Goal: Task Accomplishment & Management: Manage account settings

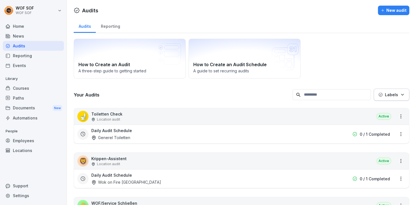
click at [32, 144] on div "Employees" at bounding box center [33, 141] width 61 height 10
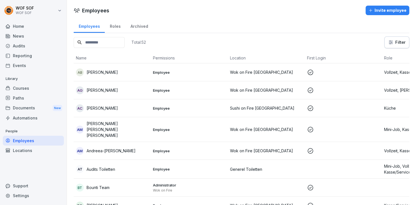
click at [111, 46] on input at bounding box center [99, 42] width 51 height 11
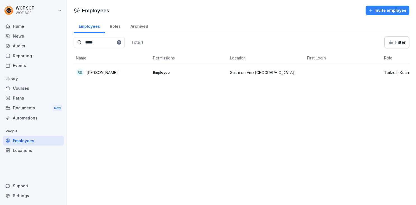
type input "*****"
click at [103, 72] on p "[PERSON_NAME]" at bounding box center [102, 72] width 31 height 6
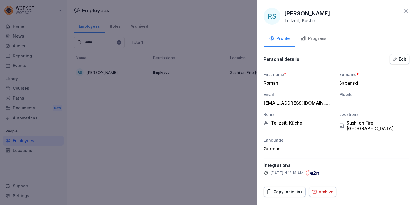
click at [409, 56] on div "RS Roman Sabanskii Teilzeit, Küche Profile Progress Personal details Edit First…" at bounding box center [336, 102] width 159 height 205
click at [405, 57] on div "Edit" at bounding box center [399, 59] width 13 height 6
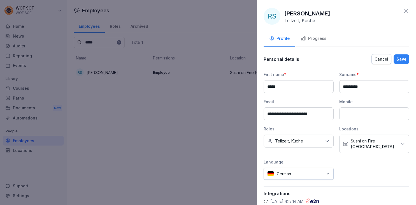
click at [286, 113] on input "**********" at bounding box center [299, 113] width 70 height 13
click at [327, 112] on input "**********" at bounding box center [299, 113] width 70 height 13
type input "**********"
click at [400, 61] on div "Save" at bounding box center [401, 59] width 10 height 6
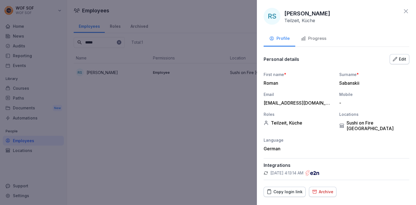
click at [407, 13] on icon at bounding box center [405, 11] width 7 height 7
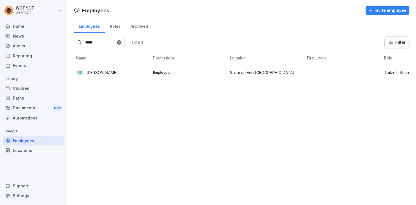
click at [44, 90] on div "Courses" at bounding box center [33, 88] width 61 height 10
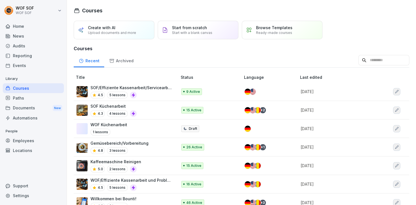
click at [27, 139] on div "Employees" at bounding box center [33, 141] width 61 height 10
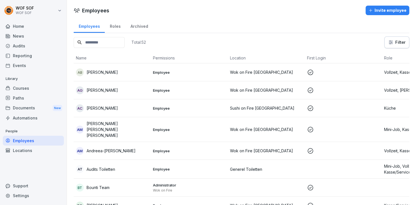
click at [99, 39] on input at bounding box center [99, 42] width 51 height 11
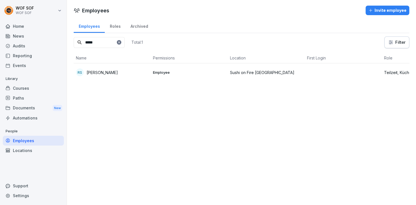
type input "*****"
click at [88, 74] on p "[PERSON_NAME]" at bounding box center [102, 72] width 31 height 6
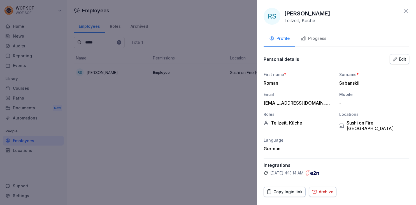
click at [123, 111] on div at bounding box center [208, 102] width 416 height 205
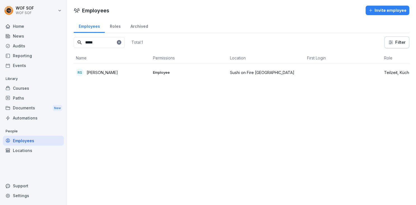
click at [33, 89] on div "Courses" at bounding box center [33, 88] width 61 height 10
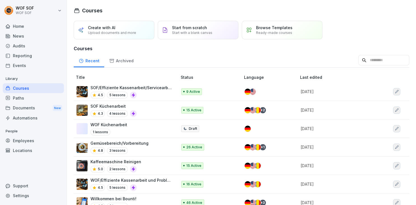
click at [115, 108] on p "SOF Küchenarbeit" at bounding box center [113, 106] width 46 height 6
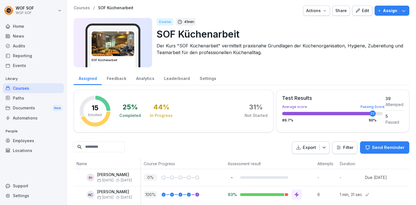
click at [372, 151] on button "Send Reminder" at bounding box center [384, 147] width 49 height 12
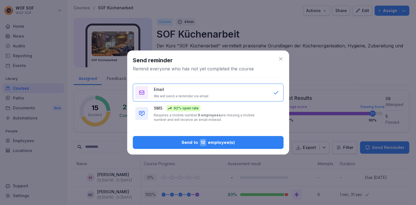
click at [283, 61] on div "Send reminder Remind everyone who has not yet completed the course Email We wil…" at bounding box center [208, 102] width 162 height 104
click at [282, 60] on icon at bounding box center [281, 59] width 6 height 6
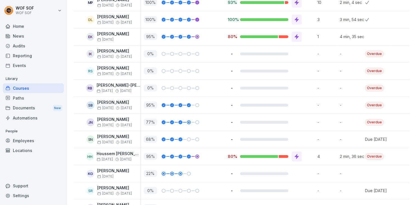
scroll to position [211, 0]
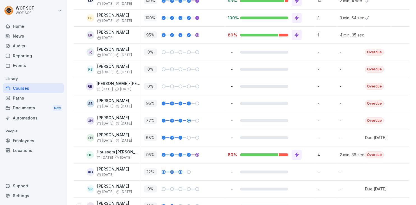
click at [125, 64] on p "[PERSON_NAME]" at bounding box center [114, 66] width 35 height 5
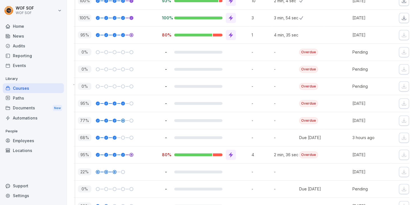
scroll to position [0, 107]
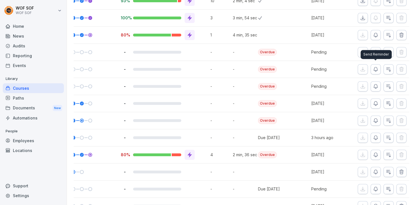
click at [374, 65] on button "button" at bounding box center [375, 69] width 10 height 10
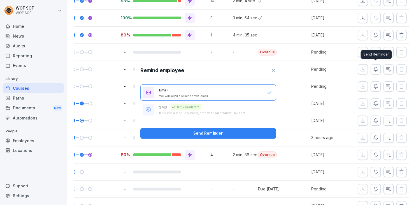
scroll to position [211, 0]
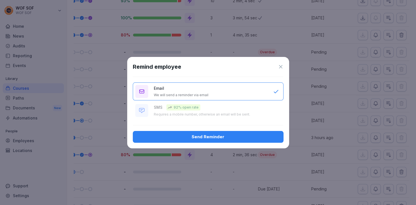
click at [238, 136] on div "Send Reminder" at bounding box center [208, 137] width 142 height 6
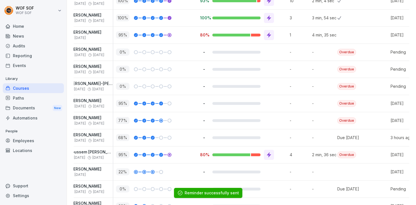
scroll to position [0, 8]
